Goal: Information Seeking & Learning: Learn about a topic

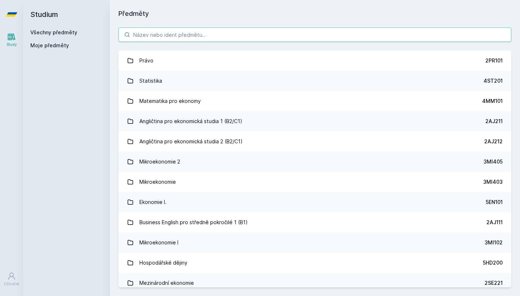
click at [174, 36] on input "search" at bounding box center [314, 34] width 393 height 14
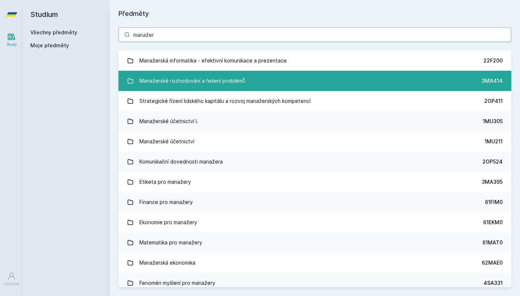
type input "manažer"
click at [197, 81] on div "Manažerské rozhodování a řešení problémů" at bounding box center [192, 81] width 106 height 14
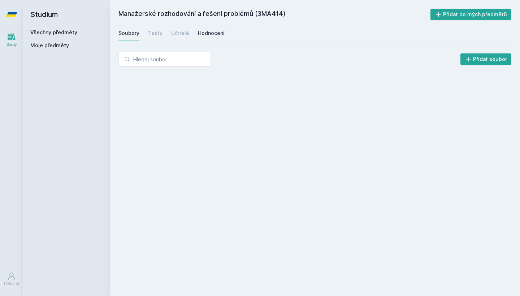
click at [205, 37] on link "Hodnocení" at bounding box center [211, 33] width 27 height 14
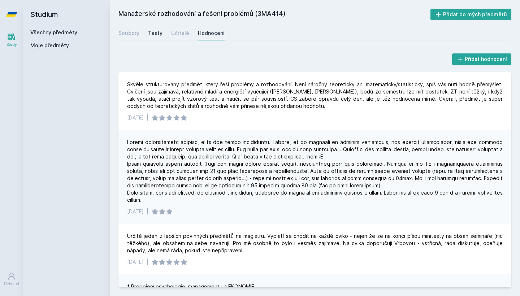
click at [159, 36] on div "Testy" at bounding box center [155, 33] width 14 height 7
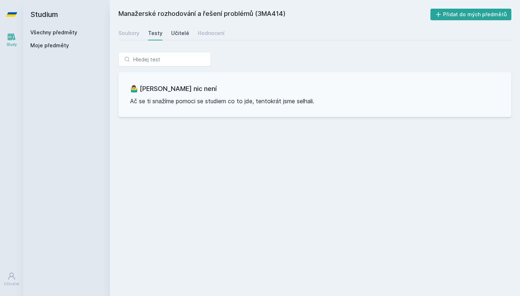
click at [181, 36] on div "Učitelé" at bounding box center [180, 33] width 18 height 7
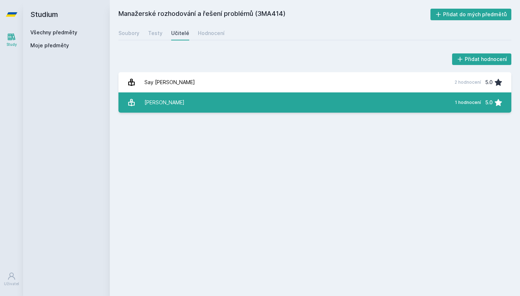
click at [185, 96] on link "[PERSON_NAME] 1 hodnocení 5.0" at bounding box center [314, 102] width 393 height 20
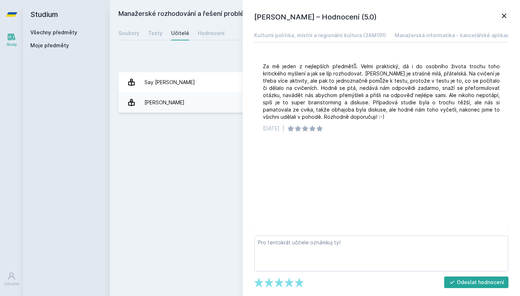
click at [506, 19] on icon at bounding box center [504, 16] width 9 height 9
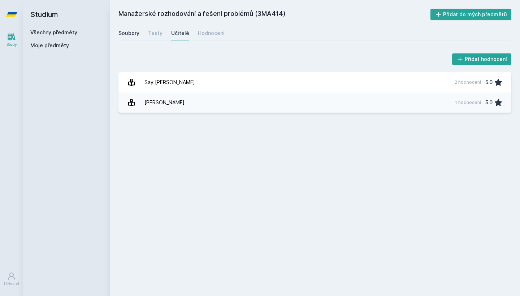
click at [123, 32] on div "Soubory" at bounding box center [128, 33] width 21 height 7
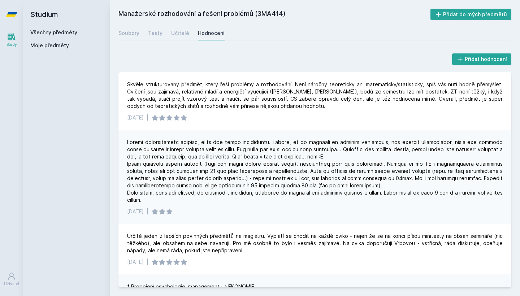
click at [62, 34] on link "Všechny předměty" at bounding box center [53, 32] width 47 height 6
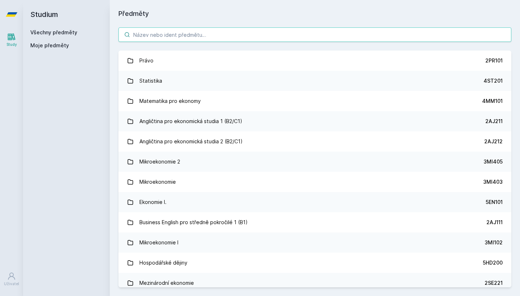
click at [194, 31] on input "search" at bounding box center [314, 34] width 393 height 14
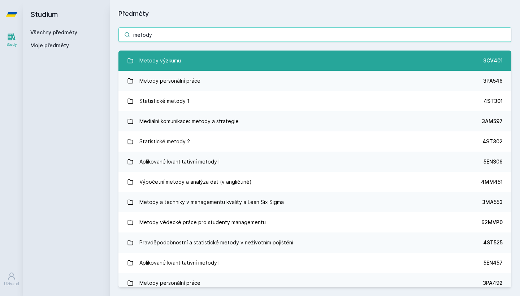
type input "metody"
click at [187, 63] on link "Metody výzkumu 3CV401" at bounding box center [314, 61] width 393 height 20
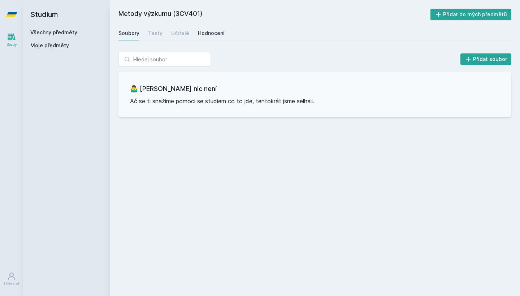
click at [213, 31] on div "Hodnocení" at bounding box center [211, 33] width 27 height 7
click at [185, 35] on div "Učitelé" at bounding box center [180, 33] width 18 height 7
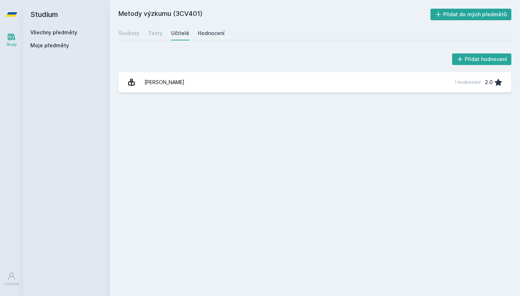
click at [198, 35] on div "Hodnocení" at bounding box center [211, 33] width 27 height 7
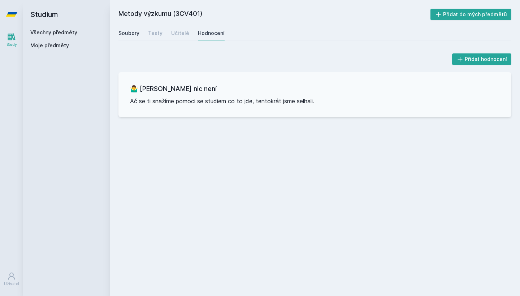
click at [129, 36] on div "Soubory" at bounding box center [128, 33] width 21 height 7
click at [156, 35] on div "Testy" at bounding box center [155, 33] width 14 height 7
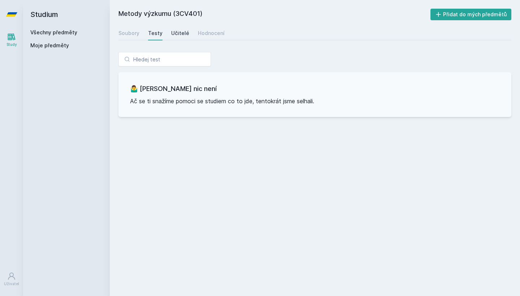
click at [175, 34] on div "Učitelé" at bounding box center [180, 33] width 18 height 7
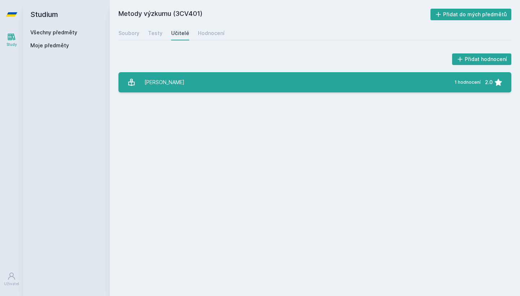
click at [179, 78] on link "[PERSON_NAME] 1 hodnocení 2.0" at bounding box center [314, 82] width 393 height 20
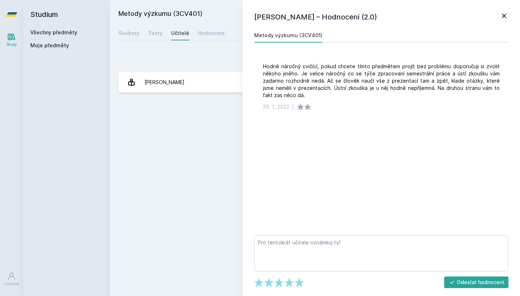
click at [505, 18] on icon at bounding box center [504, 16] width 9 height 9
